Goal: Task Accomplishment & Management: Manage account settings

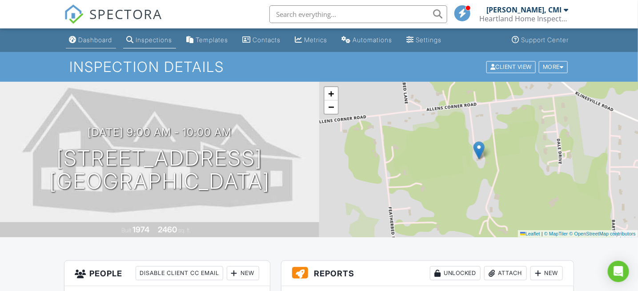
click at [96, 39] on div "Dashboard" at bounding box center [96, 40] width 34 height 8
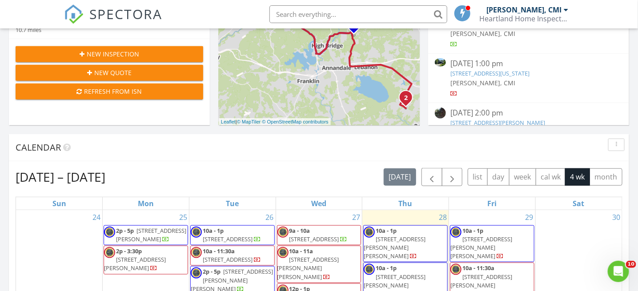
scroll to position [356, 0]
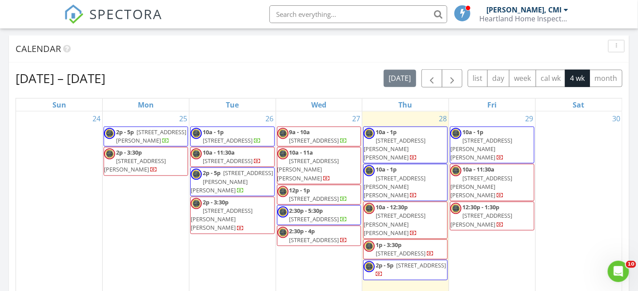
click at [230, 157] on span "520 3rd St, Belvidere 07823" at bounding box center [228, 161] width 50 height 8
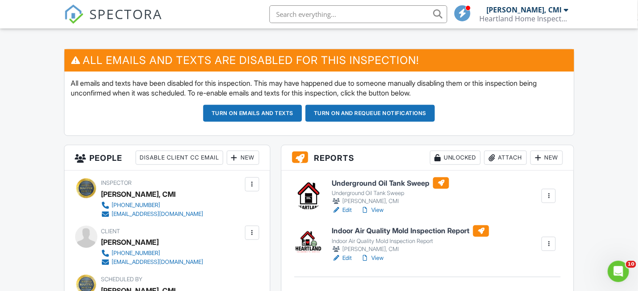
scroll to position [222, 0]
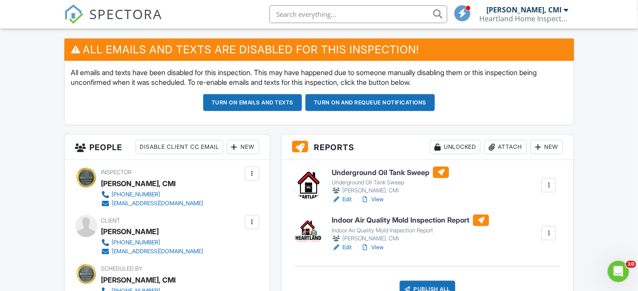
click at [346, 246] on link "Edit" at bounding box center [342, 247] width 20 height 9
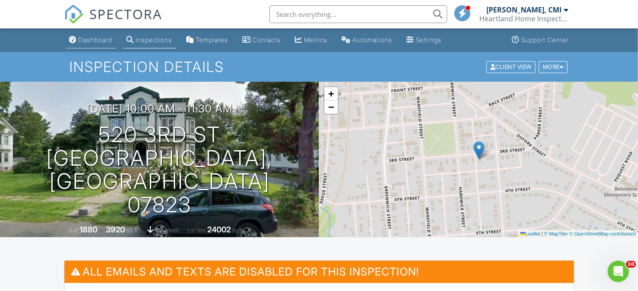
click at [102, 43] on div "Dashboard" at bounding box center [96, 40] width 34 height 8
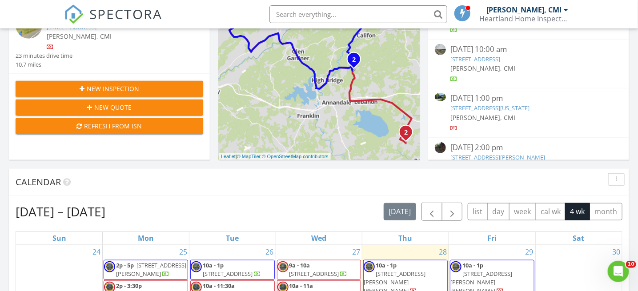
scroll to position [356, 0]
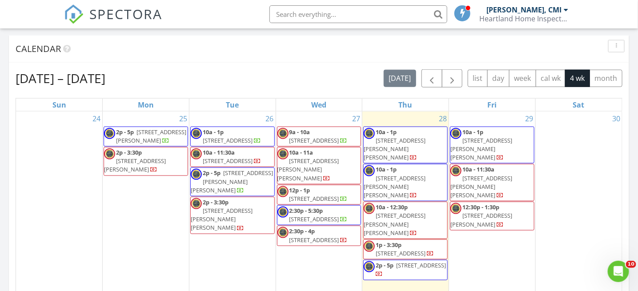
click at [138, 149] on span "2p - 3:30p 126 Rick Rd, Milford 08848" at bounding box center [146, 162] width 84 height 26
